Goal: Navigation & Orientation: Find specific page/section

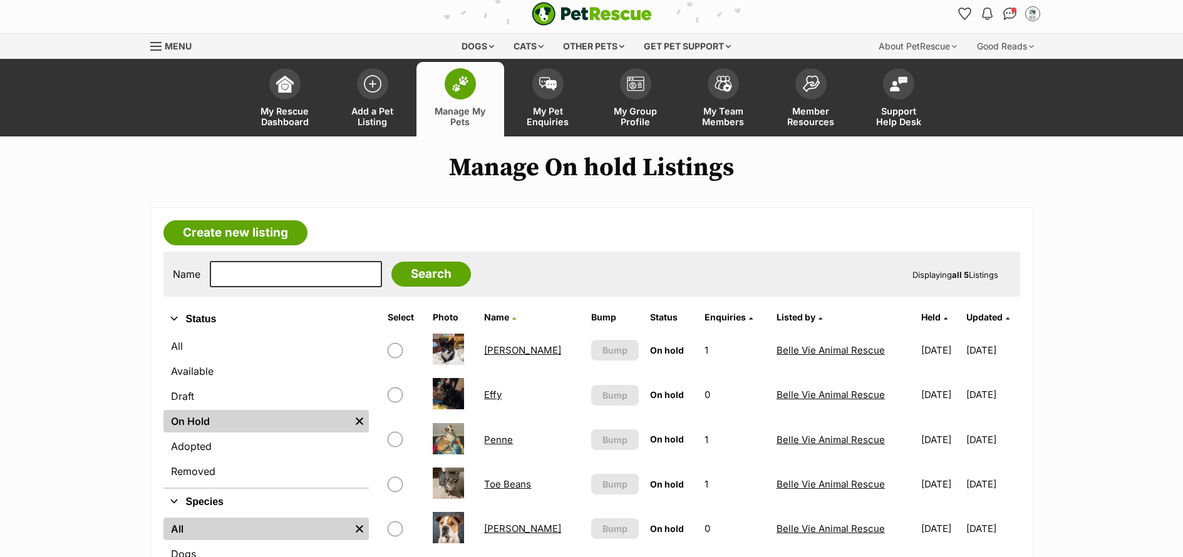
scroll to position [15, 0]
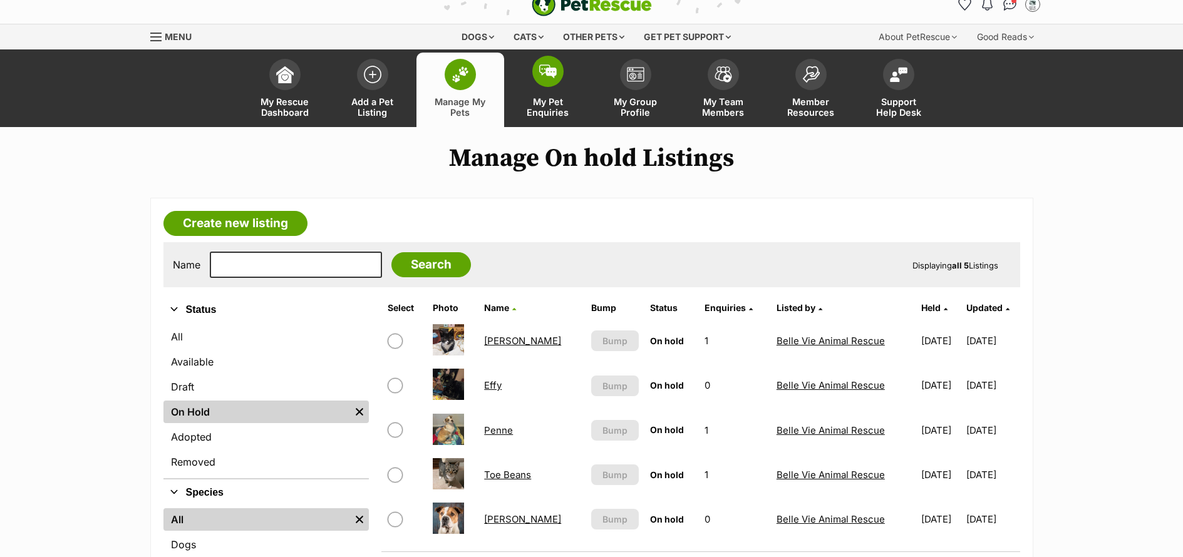
click at [558, 114] on span "My Pet Enquiries" at bounding box center [548, 106] width 56 height 21
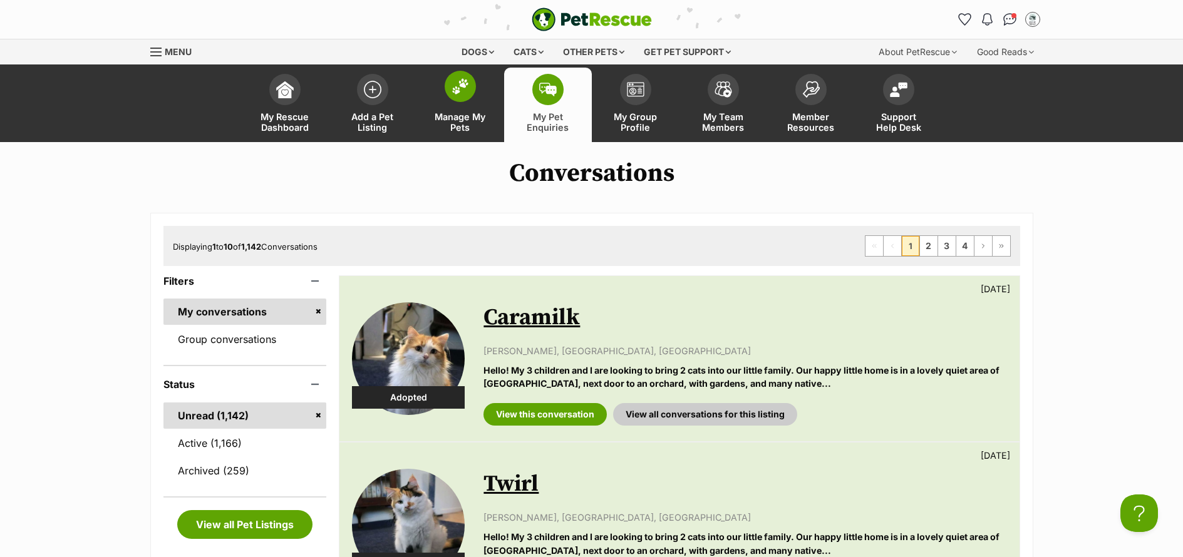
click at [456, 124] on span "Manage My Pets" at bounding box center [460, 121] width 56 height 21
